Goal: Task Accomplishment & Management: Manage account settings

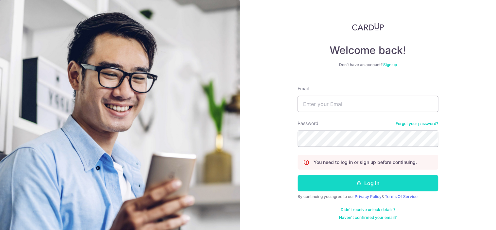
type input "[EMAIL_ADDRESS][DOMAIN_NAME]"
click at [367, 178] on button "Log in" at bounding box center [368, 183] width 140 height 16
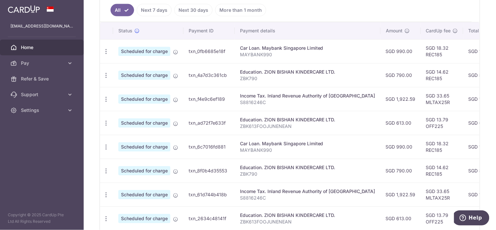
scroll to position [179, 0]
click at [195, 14] on link "Next 30 days" at bounding box center [193, 11] width 38 height 12
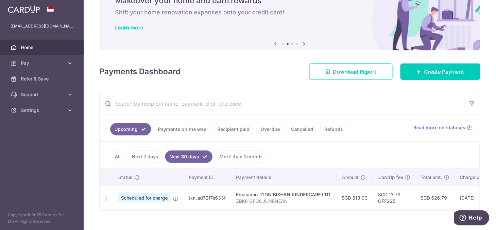
scroll to position [49, 0]
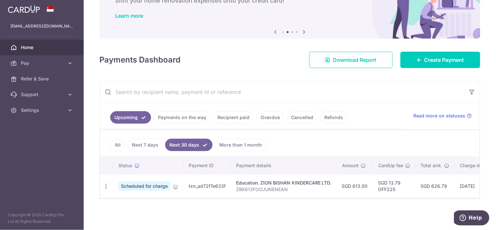
click at [242, 139] on link "More than 1 month" at bounding box center [240, 145] width 51 height 12
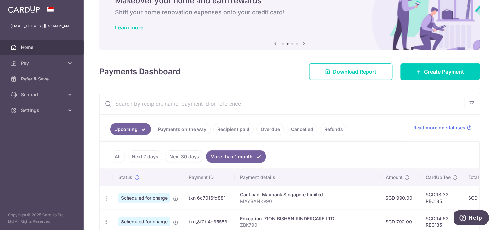
scroll to position [179, 0]
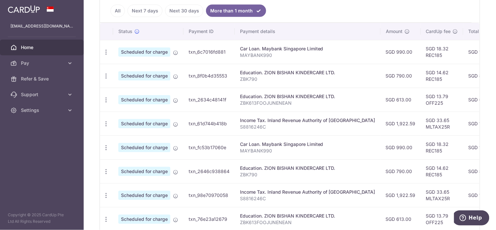
click at [120, 11] on link "All" at bounding box center [117, 11] width 14 height 12
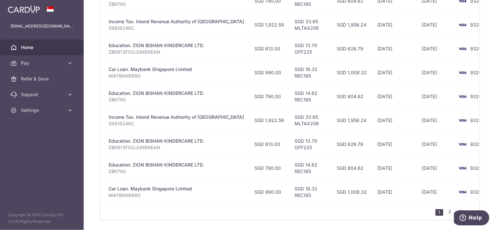
scroll to position [280, 0]
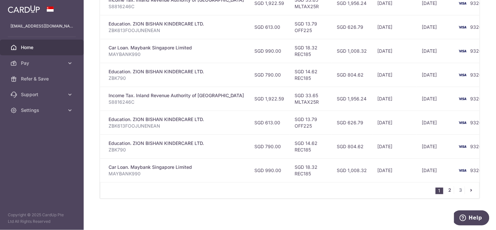
click at [448, 189] on link "2" at bounding box center [450, 190] width 8 height 8
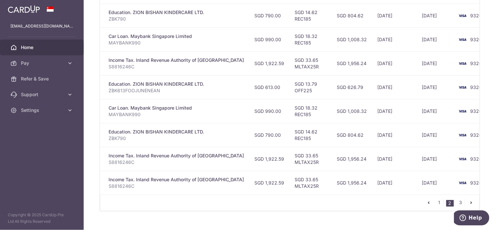
scroll to position [263, 0]
click at [456, 206] on link "3" at bounding box center [460, 202] width 8 height 8
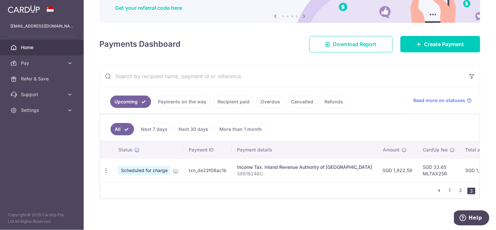
scroll to position [0, 0]
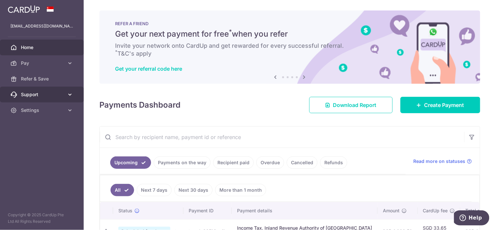
click at [51, 100] on link "Support" at bounding box center [42, 95] width 84 height 16
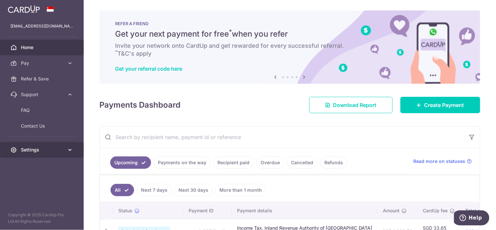
click at [37, 150] on span "Settings" at bounding box center [42, 149] width 43 height 7
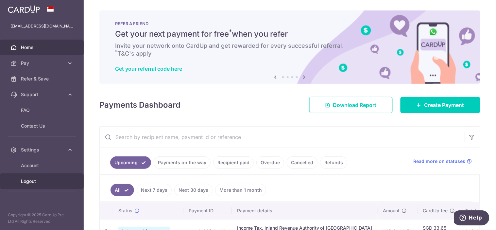
click at [42, 175] on link "Logout" at bounding box center [42, 181] width 84 height 16
